Goal: Navigation & Orientation: Go to known website

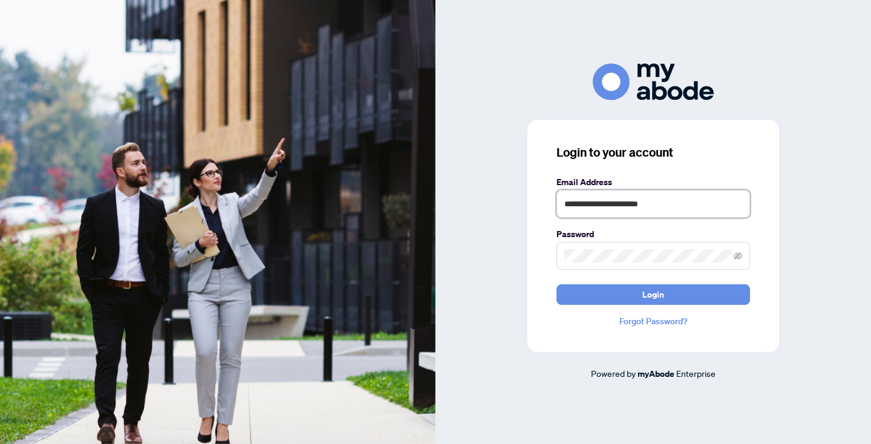
click at [689, 207] on input "**********" at bounding box center [654, 204] width 194 height 28
type input "**********"
click at [664, 298] on button "Login" at bounding box center [654, 294] width 194 height 21
